Goal: Task Accomplishment & Management: Use online tool/utility

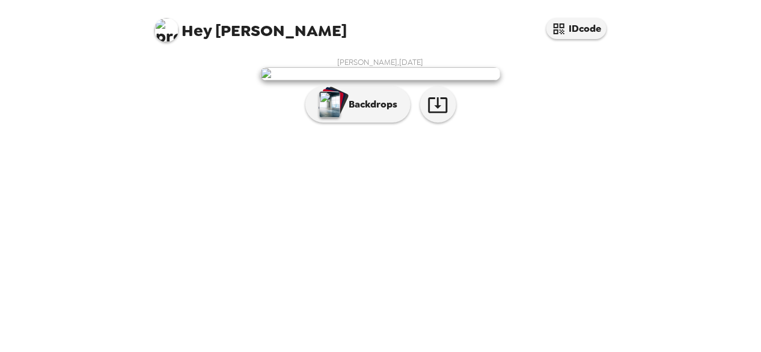
scroll to position [82, 0]
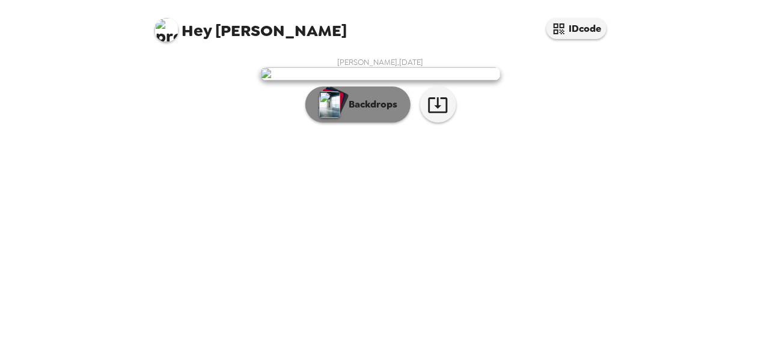
click at [351, 112] on p "Backdrops" at bounding box center [370, 104] width 55 height 14
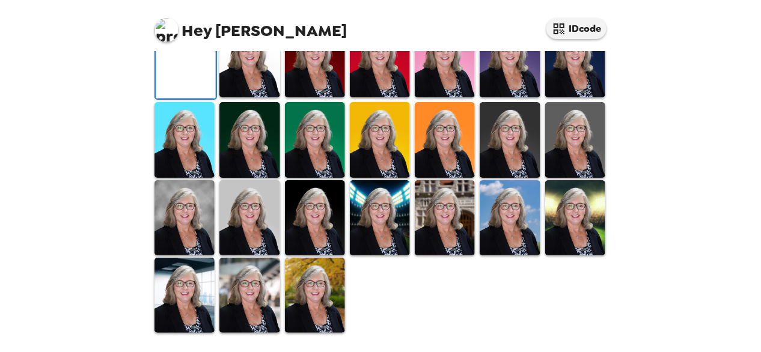
scroll to position [262, 0]
click at [525, 177] on img at bounding box center [510, 139] width 60 height 75
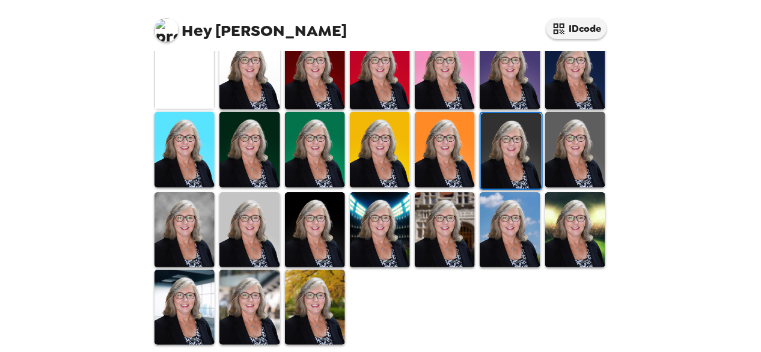
scroll to position [376, 0]
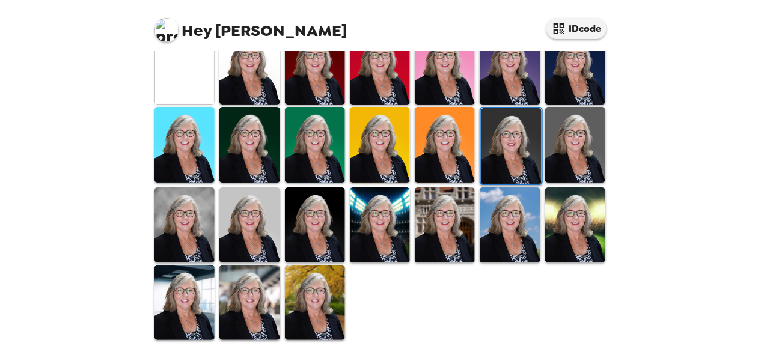
click at [202, 268] on img at bounding box center [184, 302] width 60 height 75
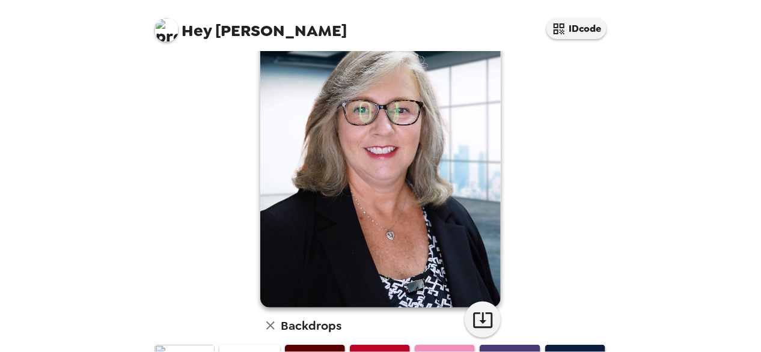
scroll to position [301, 0]
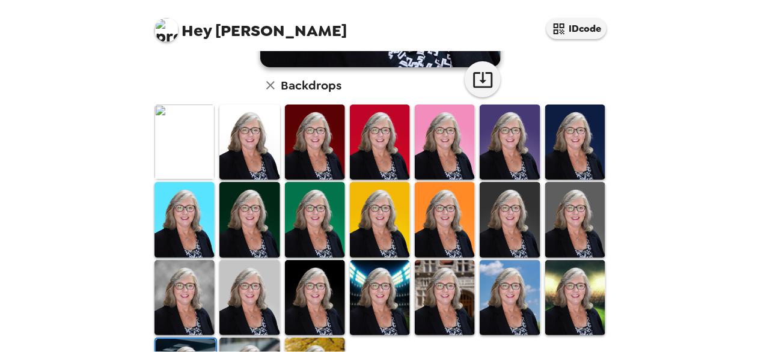
drag, startPoint x: 200, startPoint y: 272, endPoint x: 206, endPoint y: 269, distance: 7.0
click at [200, 272] on img at bounding box center [184, 297] width 60 height 75
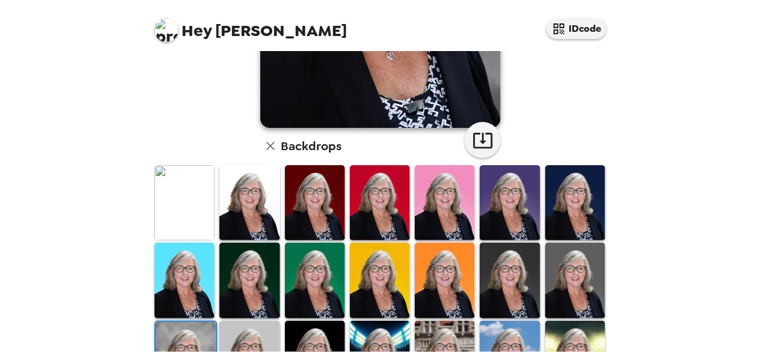
scroll to position [240, 0]
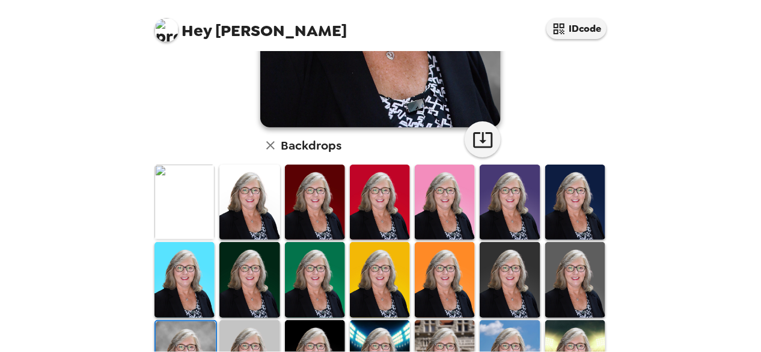
click at [523, 181] on img at bounding box center [510, 202] width 60 height 75
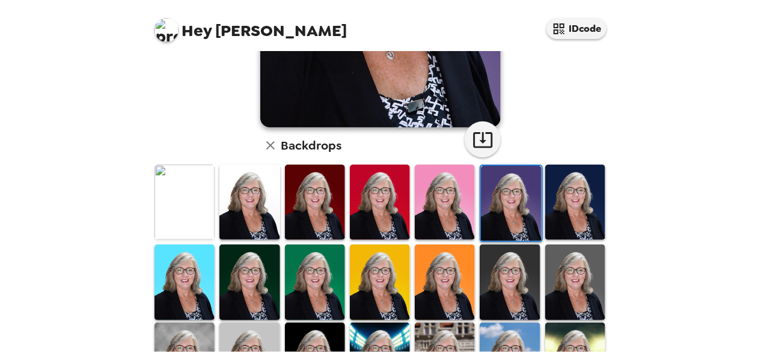
click at [329, 177] on img at bounding box center [315, 202] width 60 height 75
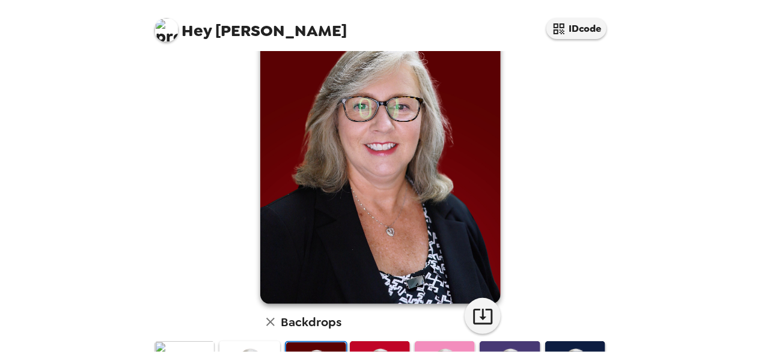
scroll to position [255, 0]
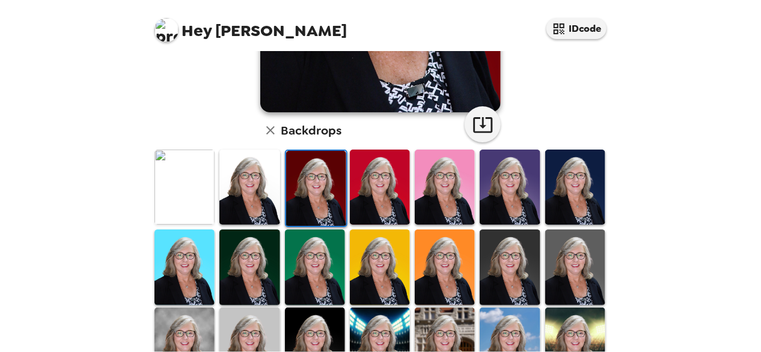
click at [201, 174] on img at bounding box center [184, 187] width 60 height 75
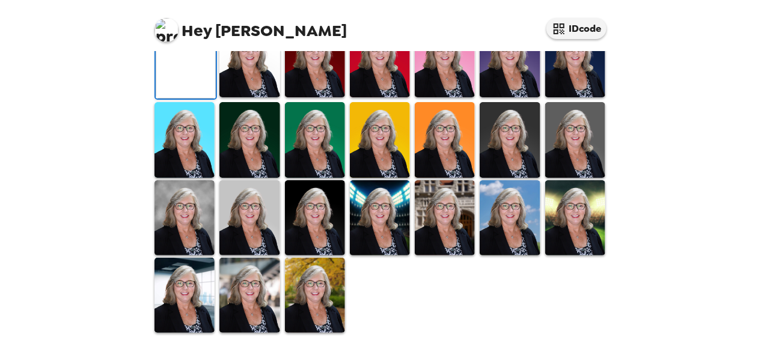
scroll to position [180, 0]
click at [329, 97] on img at bounding box center [315, 59] width 60 height 75
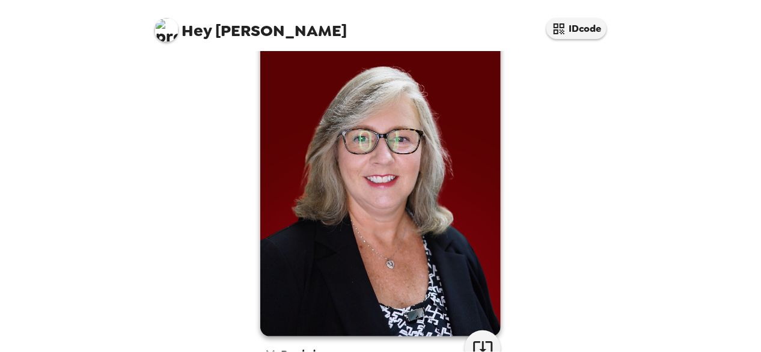
scroll to position [60, 0]
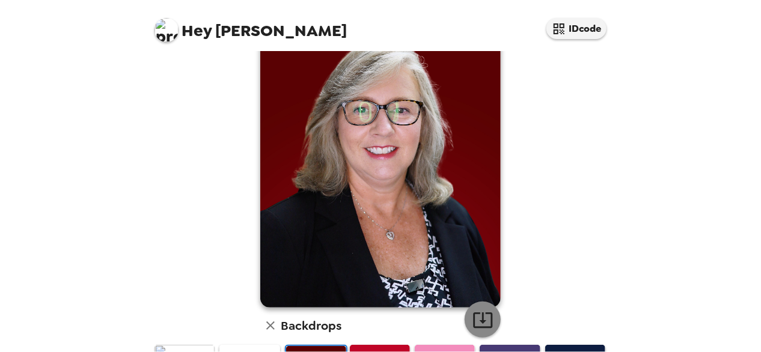
click at [476, 314] on icon "button" at bounding box center [483, 320] width 21 height 21
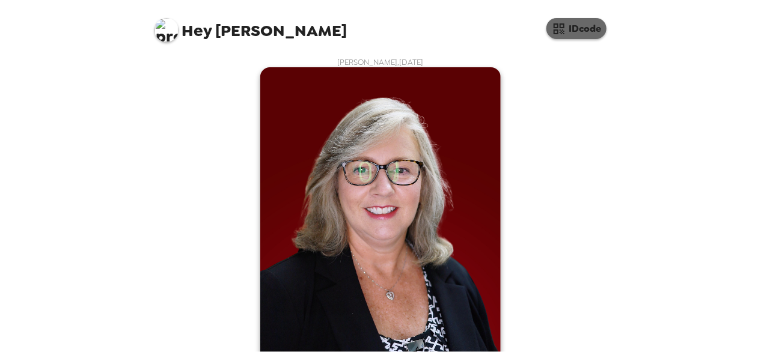
click at [584, 26] on button "IDcode" at bounding box center [576, 28] width 60 height 21
